Goal: Task Accomplishment & Management: Use online tool/utility

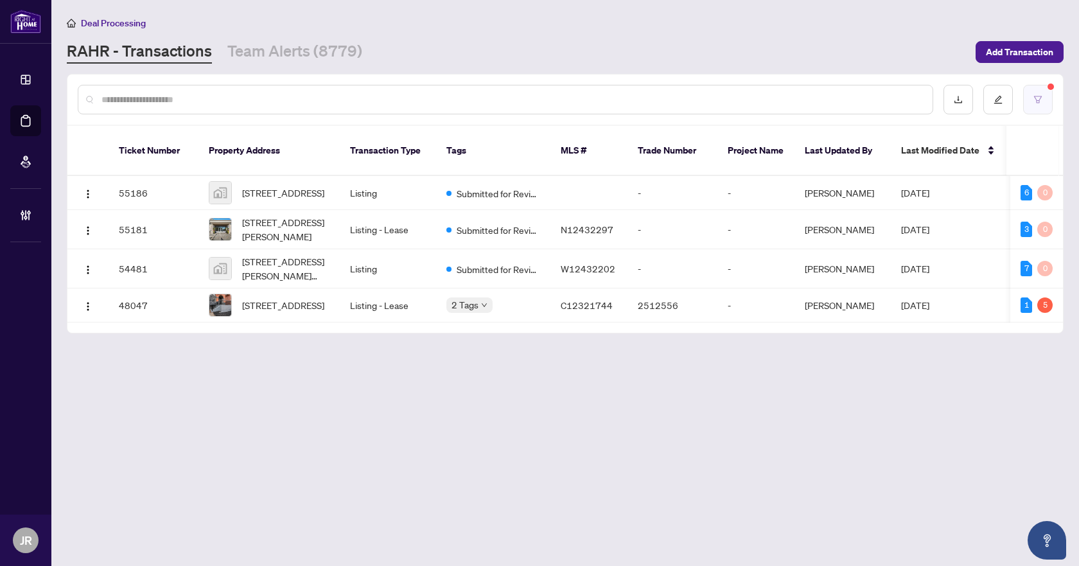
click at [1039, 99] on icon "filter" at bounding box center [1038, 99] width 9 height 9
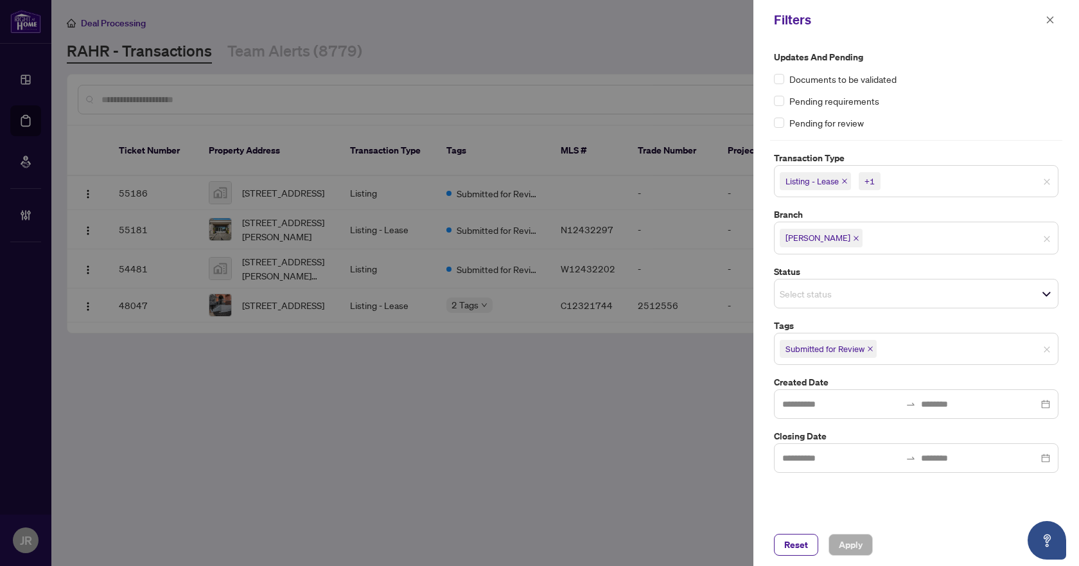
click at [798, 531] on div "Reset Apply" at bounding box center [917, 545] width 326 height 42
click at [801, 537] on span "Reset" at bounding box center [797, 545] width 24 height 21
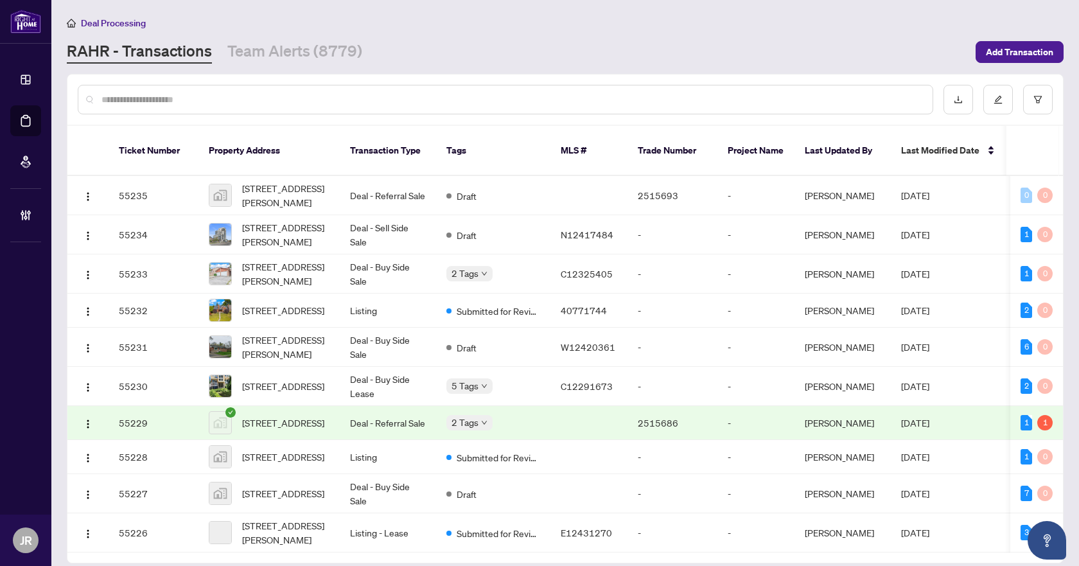
click at [406, 99] on input "text" at bounding box center [512, 100] width 821 height 14
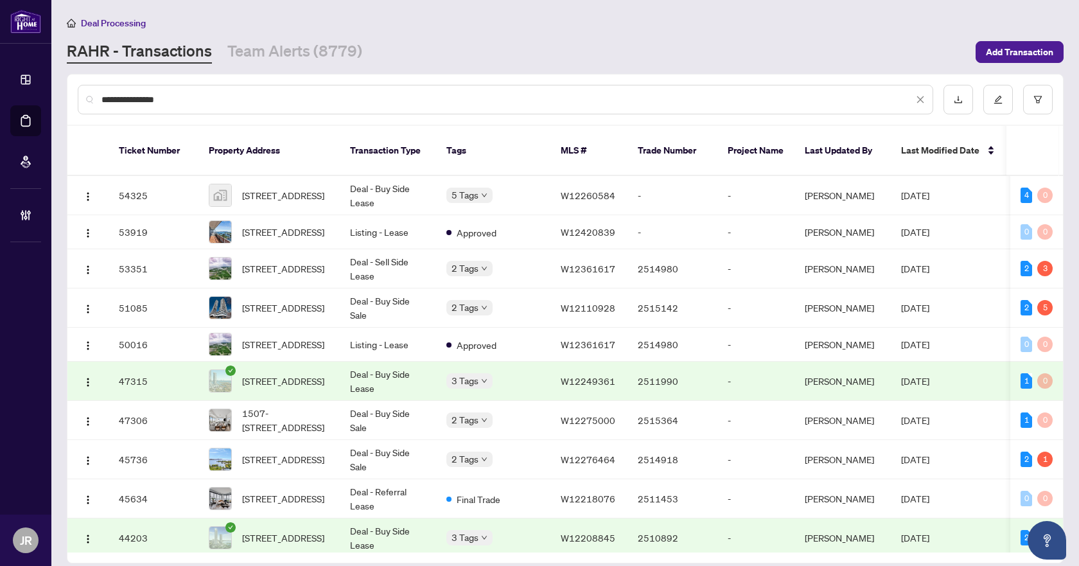
type input "**********"
click at [1055, 105] on div "**********" at bounding box center [565, 100] width 996 height 50
click at [1049, 102] on button "button" at bounding box center [1039, 100] width 30 height 30
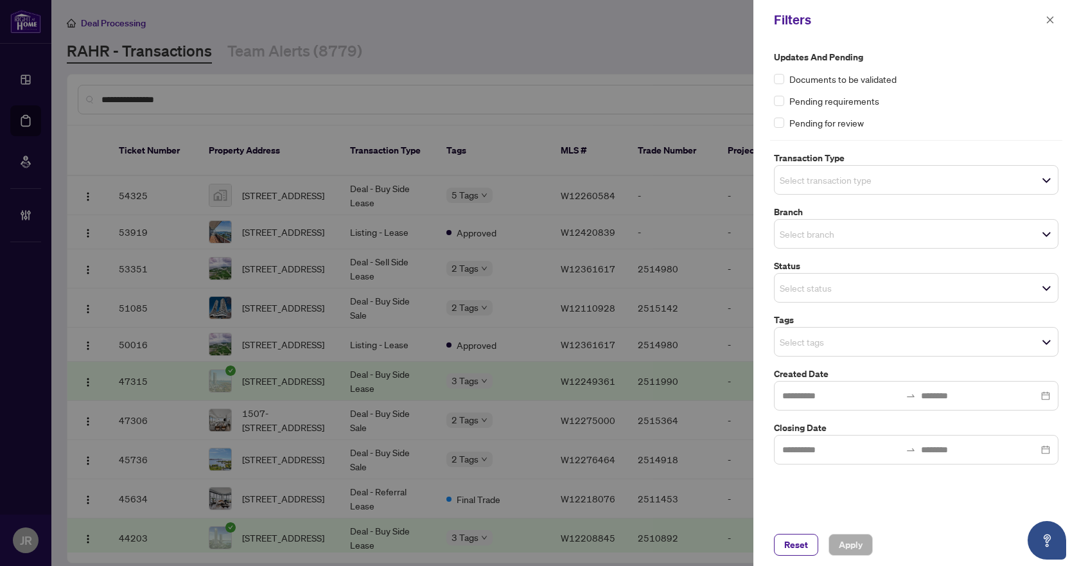
click at [899, 232] on span "Select branch" at bounding box center [916, 234] width 283 height 18
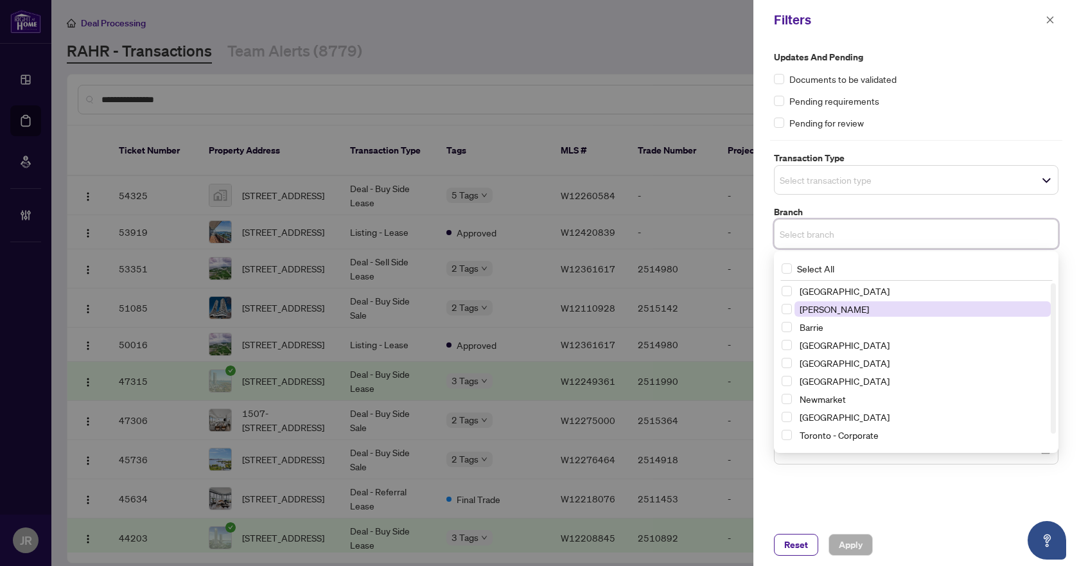
click at [856, 308] on span "Vaughan" at bounding box center [923, 308] width 256 height 15
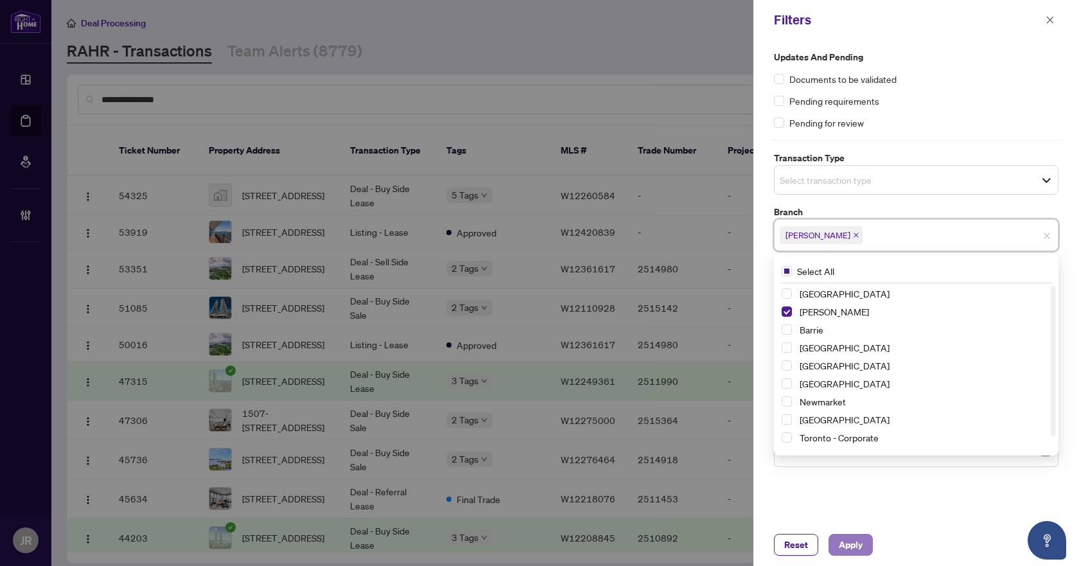
click at [854, 544] on span "Apply" at bounding box center [851, 545] width 24 height 21
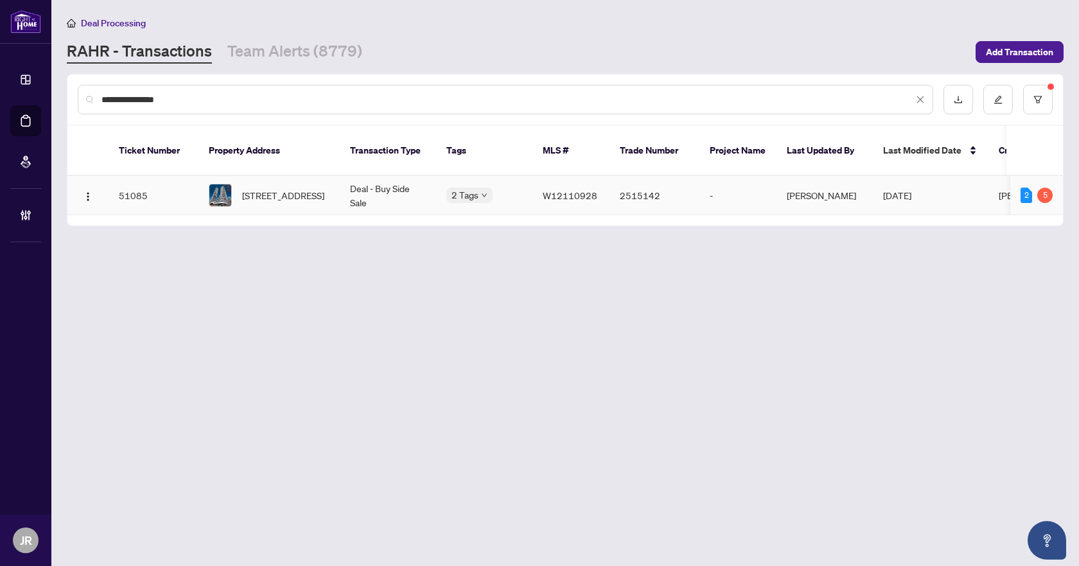
click at [375, 191] on td "Deal - Buy Side Sale" at bounding box center [388, 195] width 96 height 39
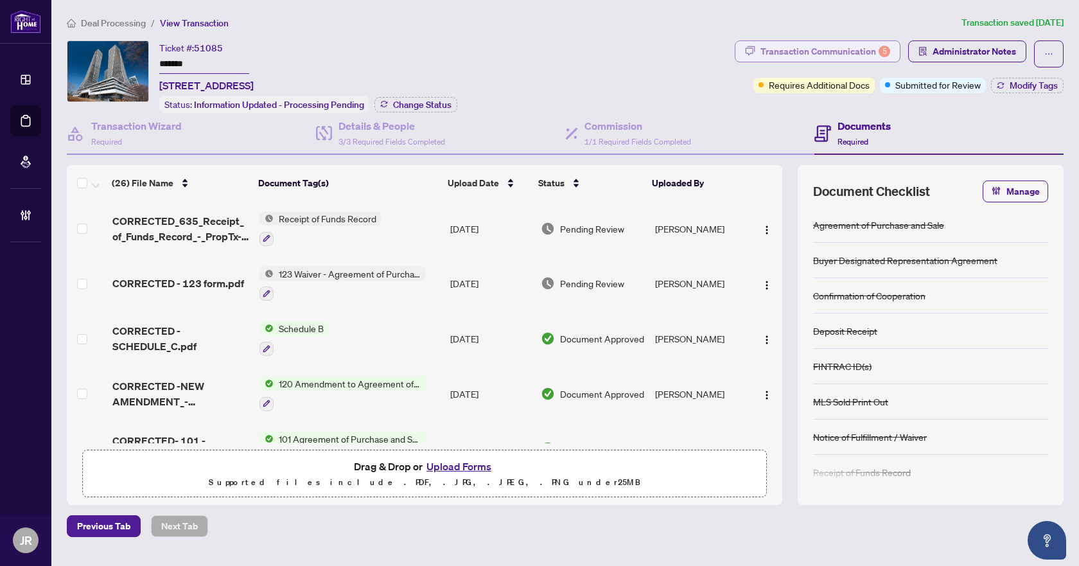
click at [849, 51] on div "Transaction Communication 5" at bounding box center [826, 51] width 130 height 21
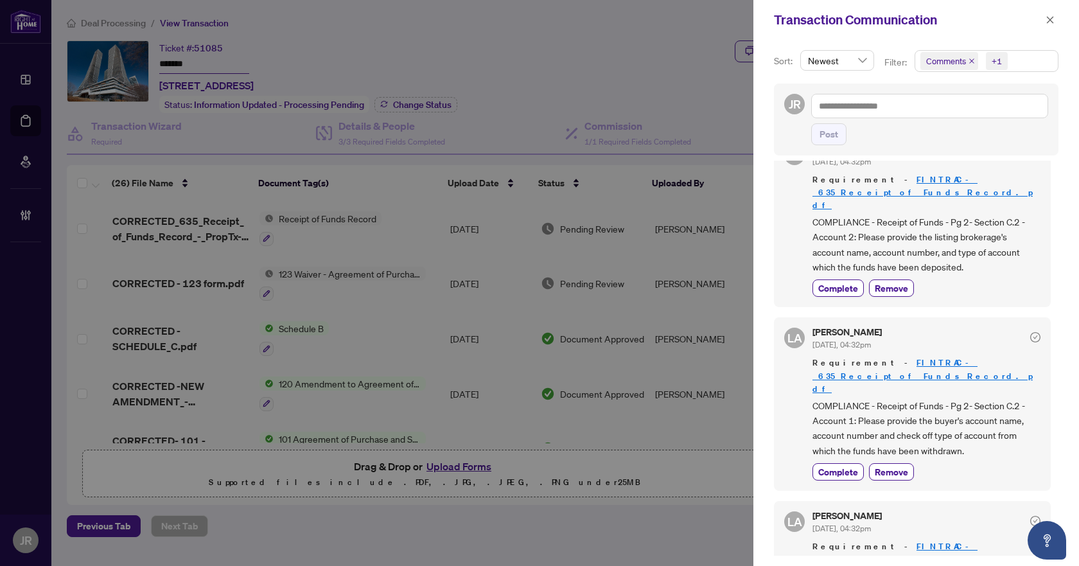
scroll to position [129, 0]
click at [971, 58] on icon "close" at bounding box center [972, 61] width 6 height 6
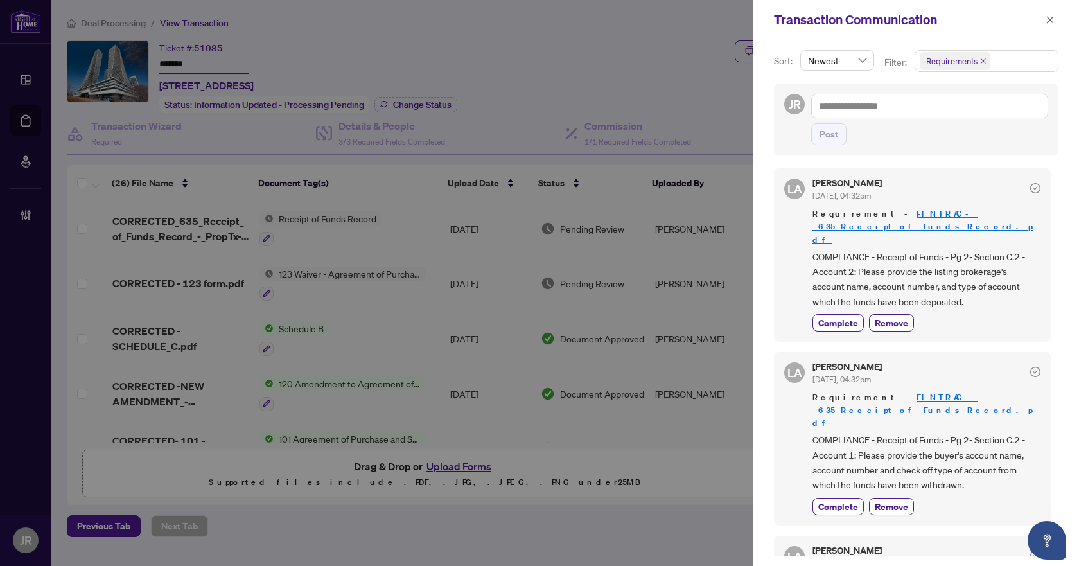
scroll to position [0, 0]
click at [1052, 22] on icon "close" at bounding box center [1050, 19] width 9 height 9
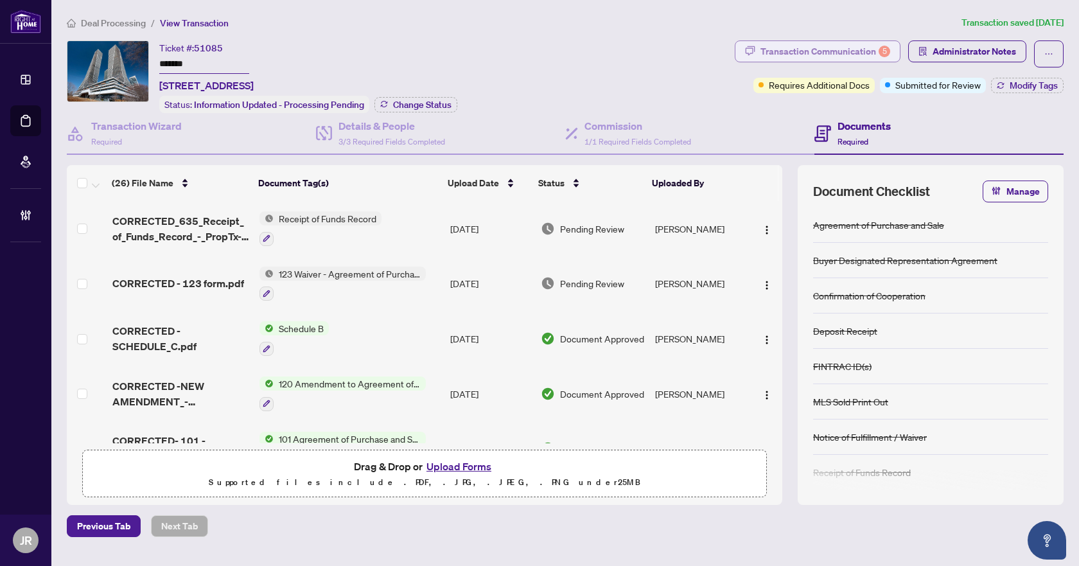
click at [833, 41] on div "Transaction Communication 5" at bounding box center [826, 51] width 130 height 21
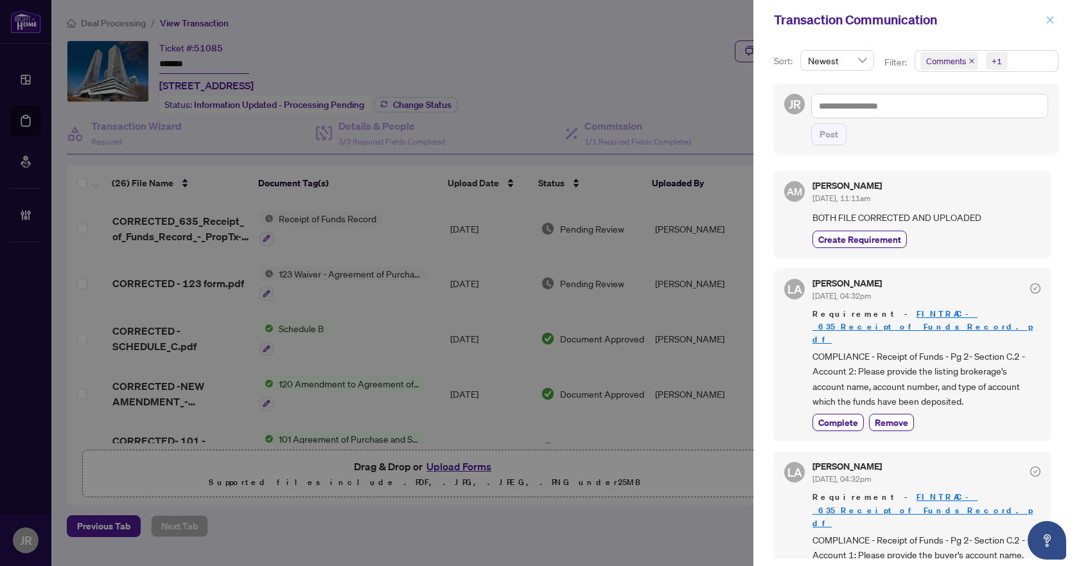
click at [1050, 22] on icon "close" at bounding box center [1050, 19] width 9 height 9
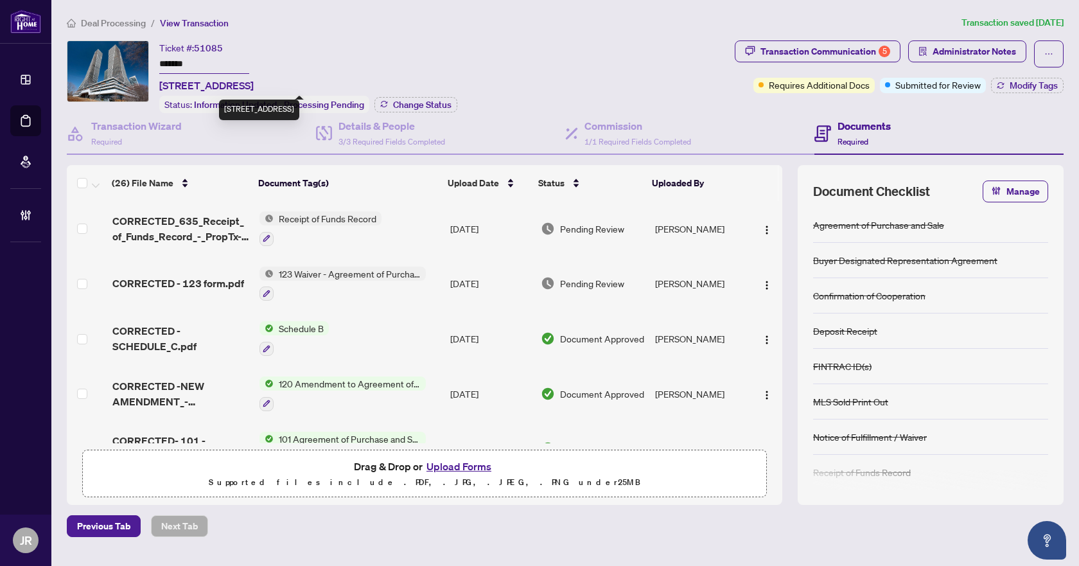
drag, startPoint x: 161, startPoint y: 83, endPoint x: 275, endPoint y: 82, distance: 113.7
click at [254, 82] on span "[STREET_ADDRESS]" at bounding box center [206, 85] width 94 height 15
copy span "2504-20 Shore Breeze Dr"
click at [204, 49] on span "51085" at bounding box center [208, 48] width 29 height 12
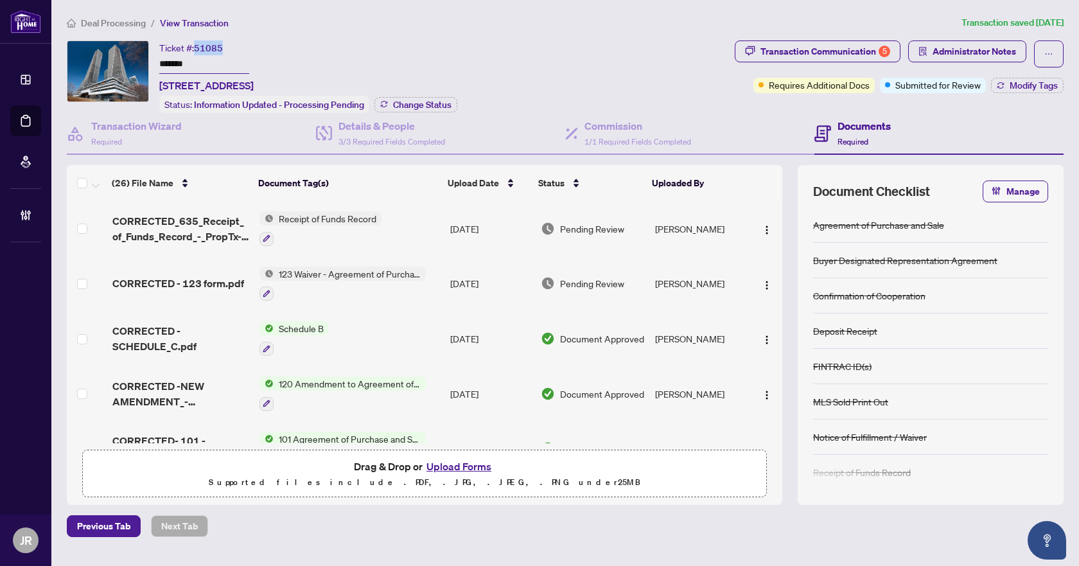
copy span "51085"
click at [182, 66] on input "*******" at bounding box center [204, 64] width 90 height 19
click at [380, 121] on h4 "Details & People" at bounding box center [392, 125] width 107 height 15
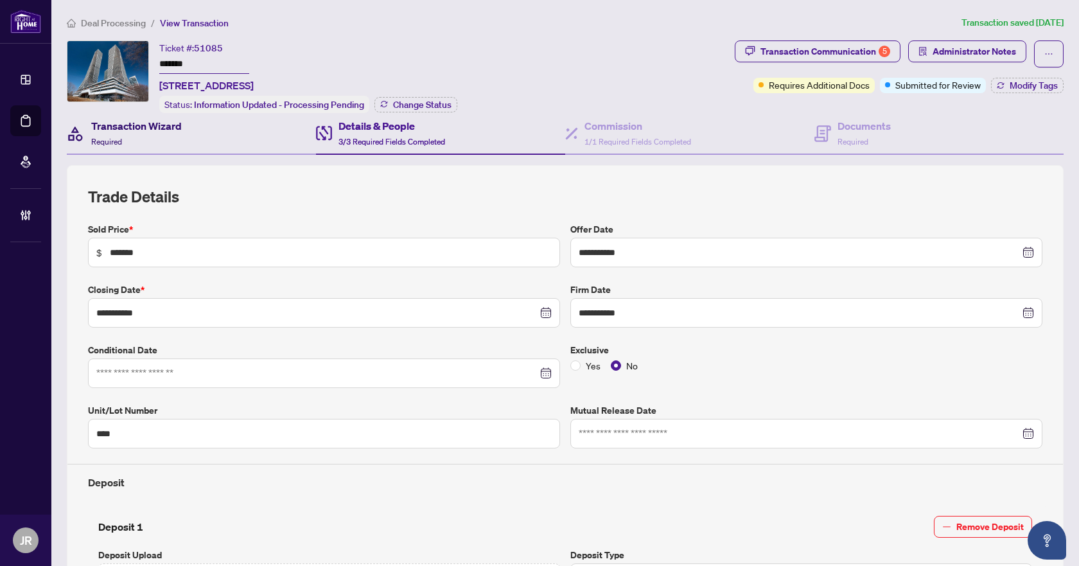
click at [170, 125] on h4 "Transaction Wizard" at bounding box center [136, 125] width 91 height 15
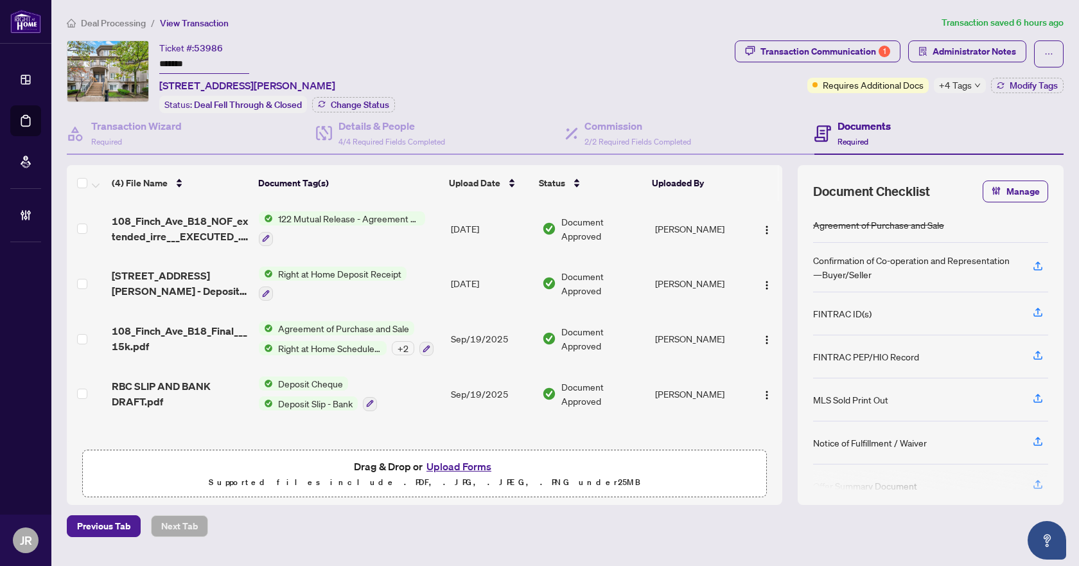
click at [128, 21] on span "Deal Processing" at bounding box center [113, 23] width 65 height 12
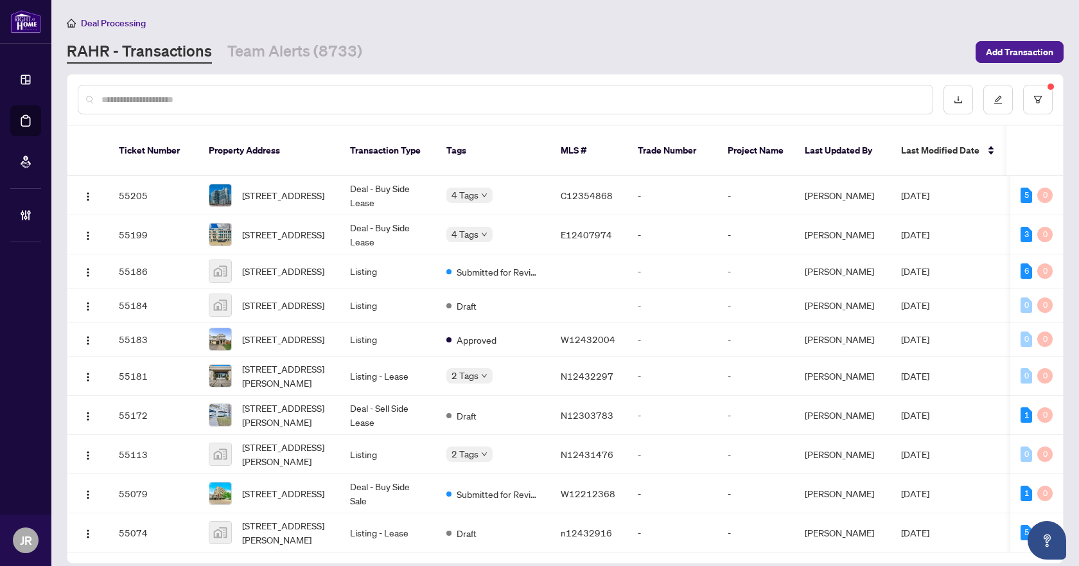
click at [480, 103] on input "text" at bounding box center [512, 100] width 821 height 14
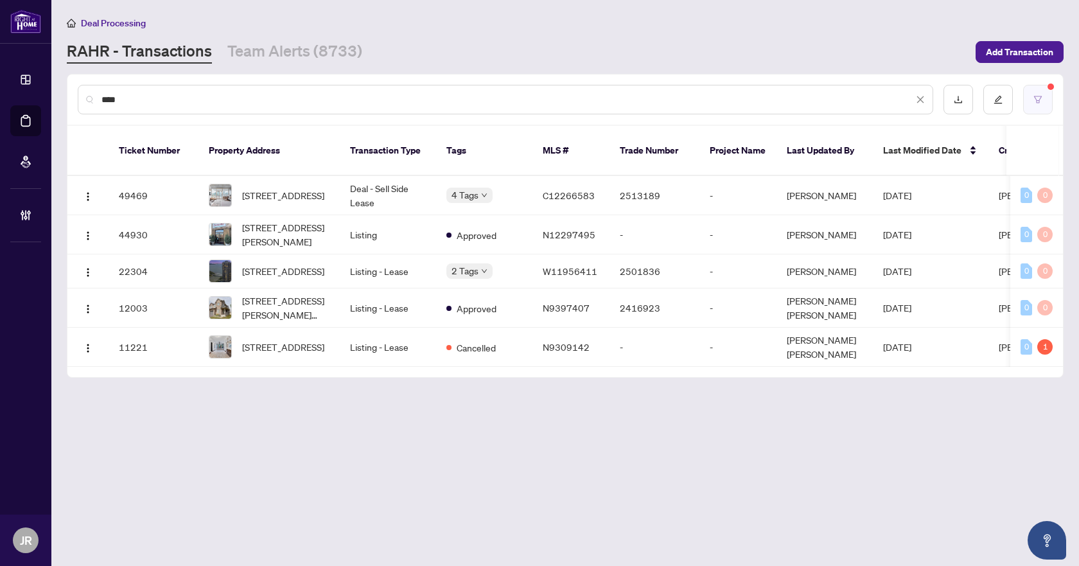
click at [1046, 105] on button "button" at bounding box center [1039, 100] width 30 height 30
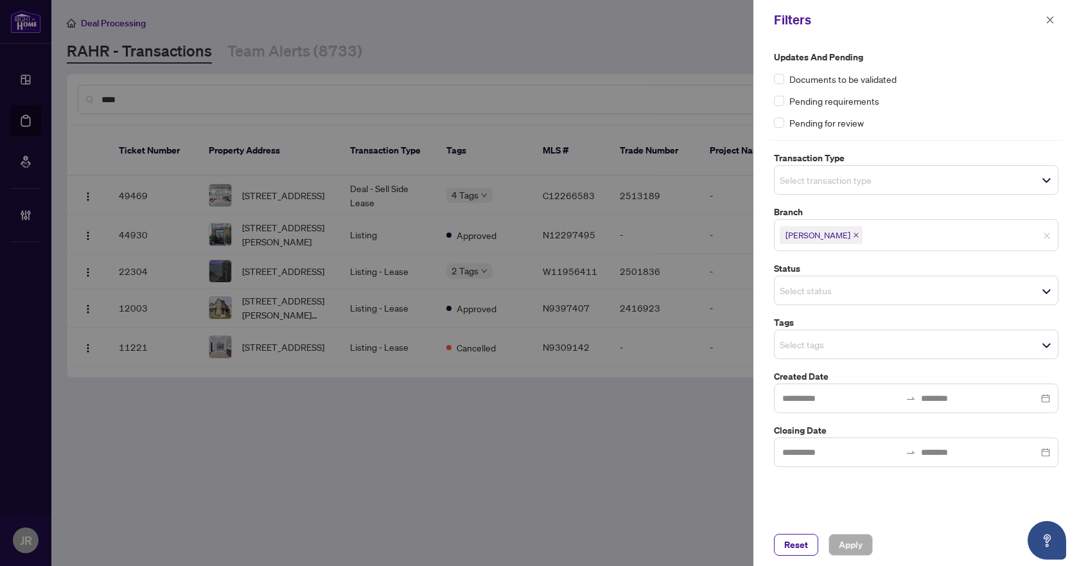
click at [924, 181] on span "Select transaction type" at bounding box center [916, 180] width 283 height 18
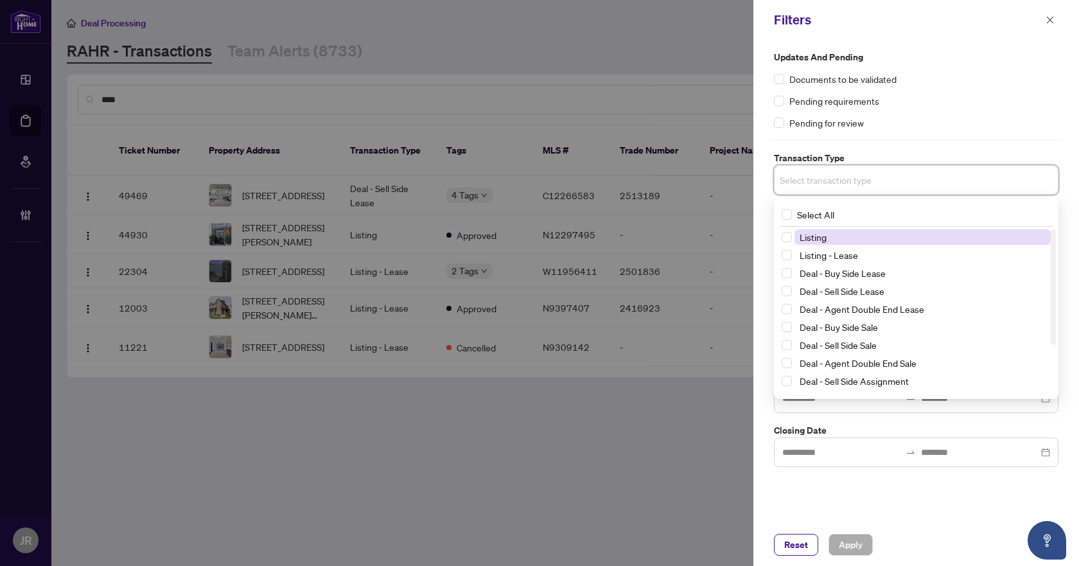
click at [866, 240] on span "Listing" at bounding box center [923, 236] width 256 height 15
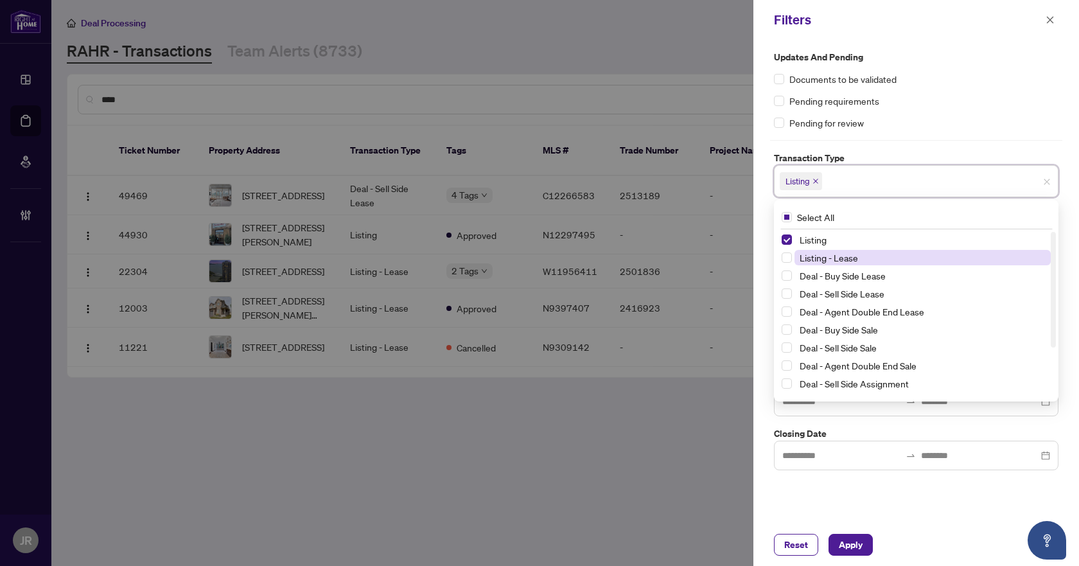
click at [860, 253] on span "Listing - Lease" at bounding box center [923, 257] width 256 height 15
click at [1001, 100] on div "Pending requirements" at bounding box center [916, 101] width 285 height 14
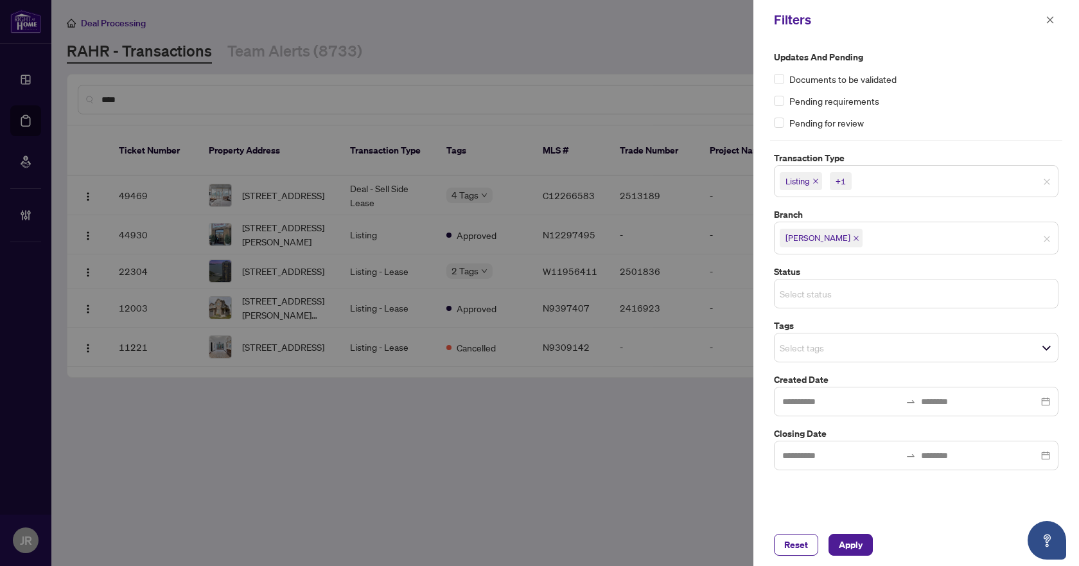
click at [870, 290] on input "search" at bounding box center [825, 293] width 90 height 15
click at [887, 269] on label "Status" at bounding box center [916, 272] width 285 height 14
click at [881, 297] on span "Select status" at bounding box center [916, 294] width 283 height 18
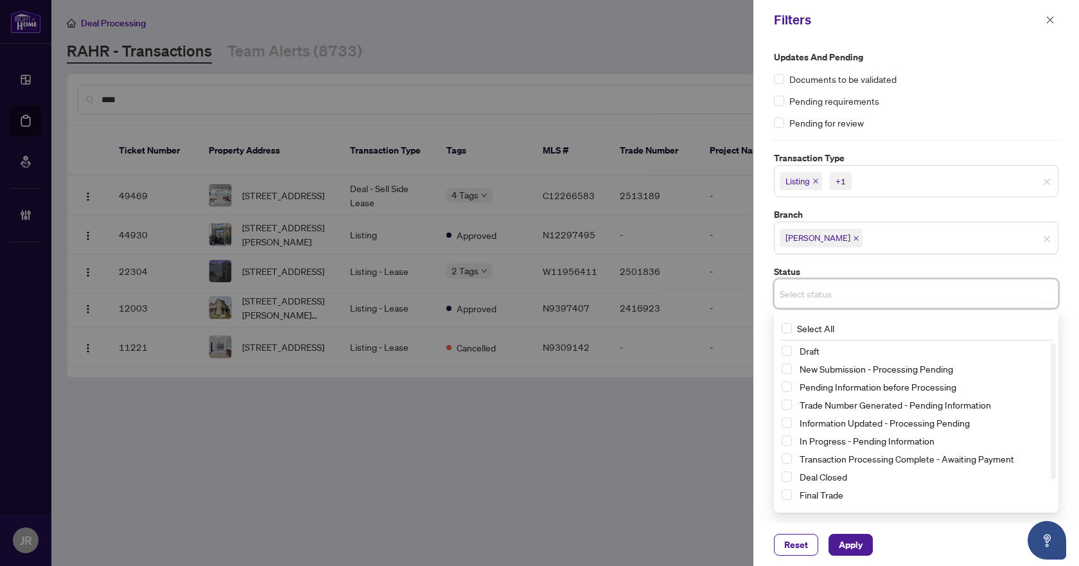
click at [908, 258] on div "Updates and Pending Documents to be validated Pending requirements Pending for …" at bounding box center [916, 260] width 292 height 420
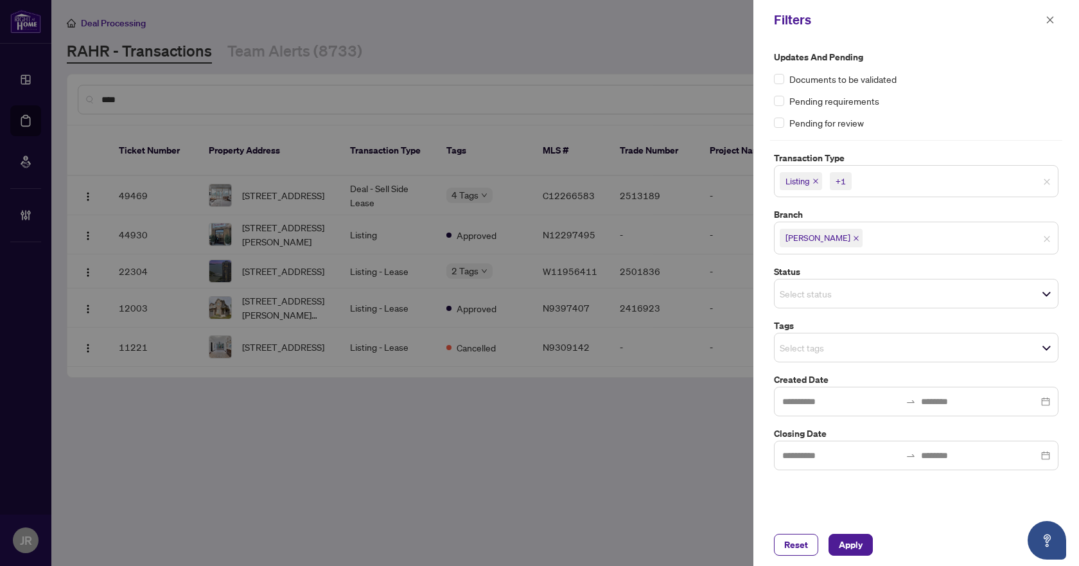
click at [882, 347] on span "Select tags" at bounding box center [916, 348] width 283 height 18
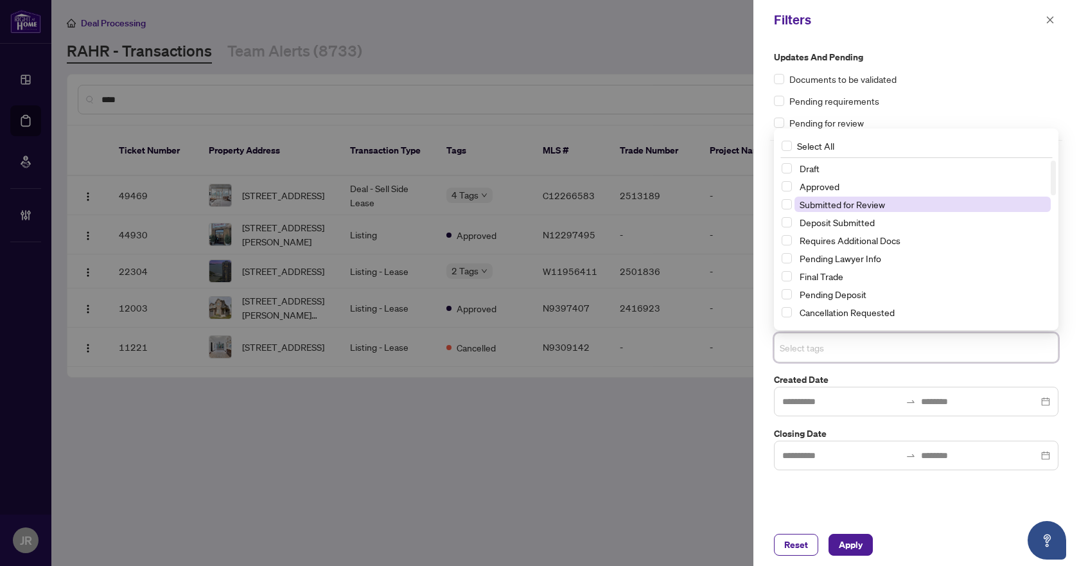
click at [873, 207] on span "Submitted for Review" at bounding box center [842, 205] width 85 height 12
click at [876, 542] on div "Reset Apply" at bounding box center [916, 545] width 285 height 22
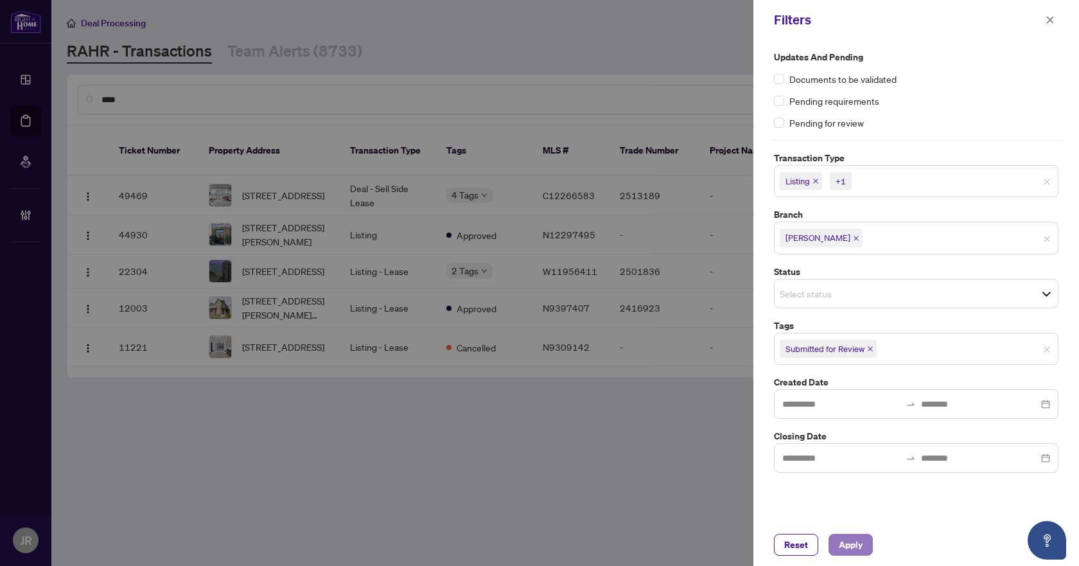
click at [867, 542] on button "Apply" at bounding box center [851, 545] width 44 height 22
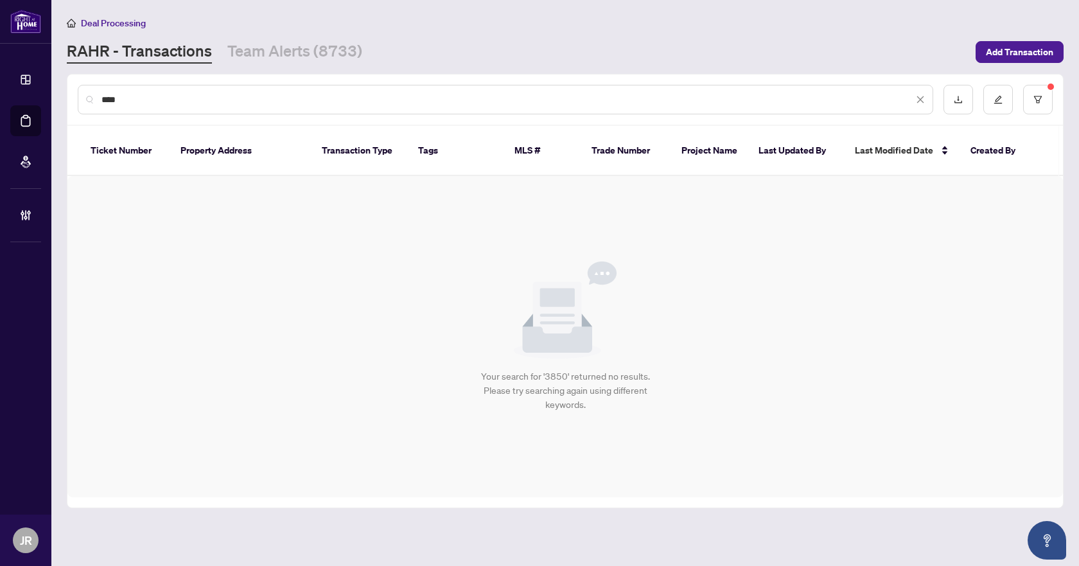
click at [378, 101] on input "****" at bounding box center [508, 100] width 812 height 14
type input "****"
